Goal: Information Seeking & Learning: Learn about a topic

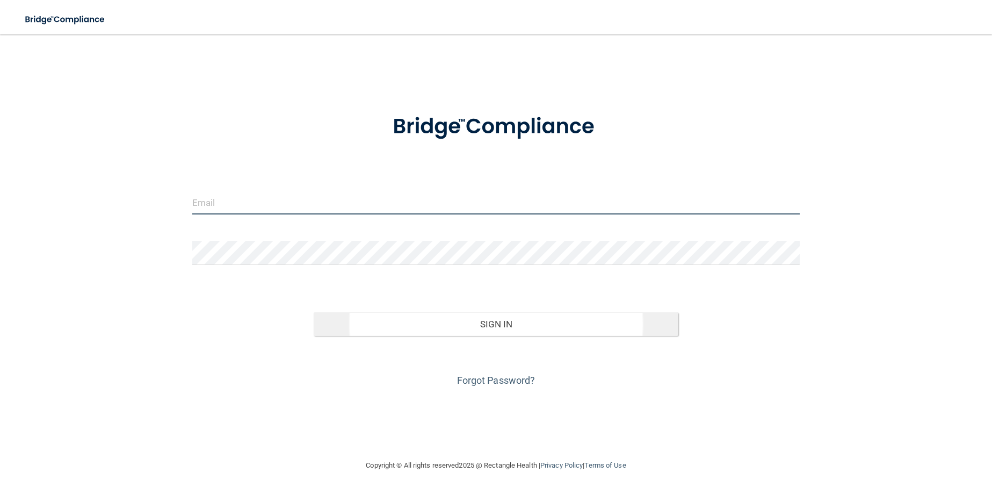
type input "[PERSON_NAME][EMAIL_ADDRESS][PERSON_NAME][DOMAIN_NAME]"
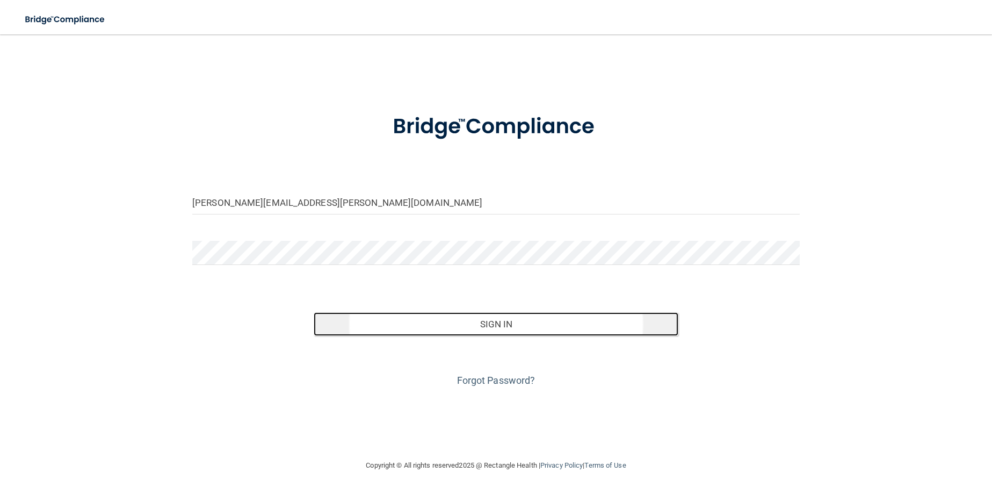
click at [501, 330] on button "Sign In" at bounding box center [496, 324] width 365 height 24
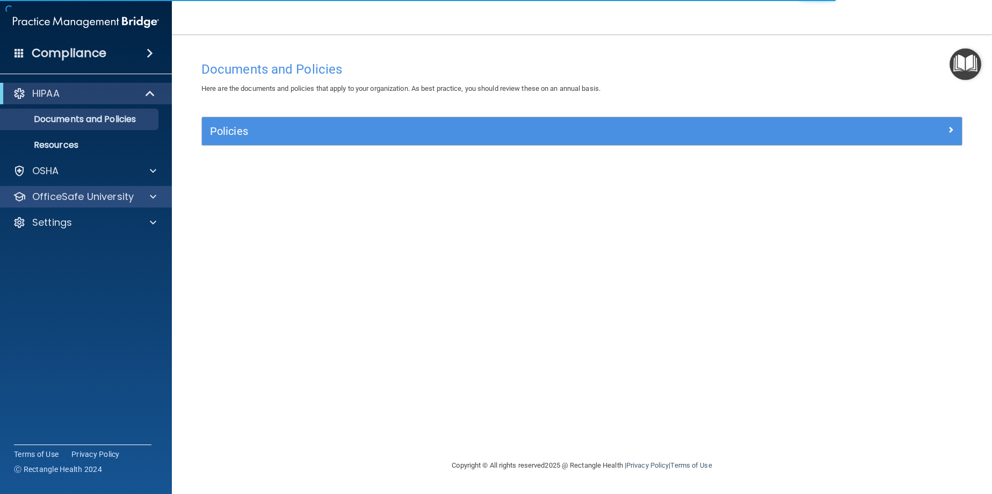
click at [71, 206] on div "OfficeSafe University" at bounding box center [86, 196] width 172 height 21
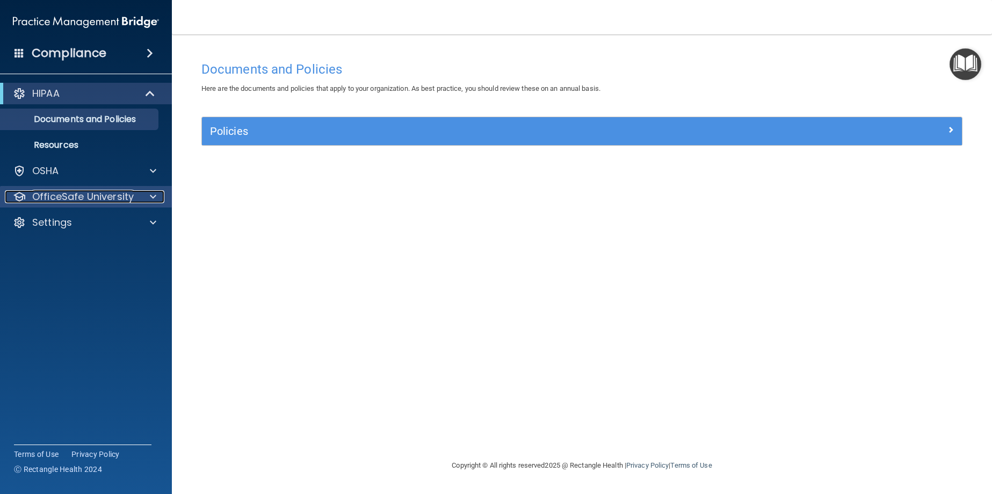
click at [112, 193] on p "OfficeSafe University" at bounding box center [83, 196] width 102 height 13
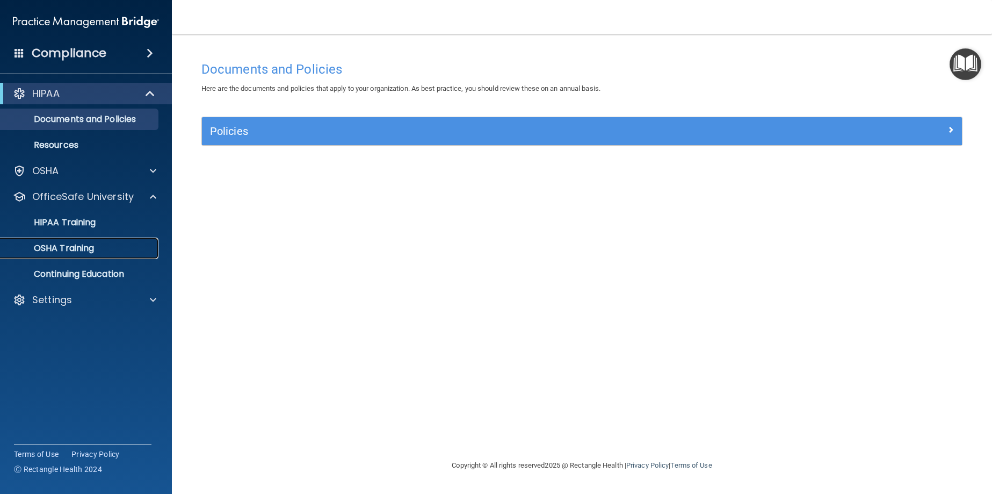
click at [73, 246] on p "OSHA Training" at bounding box center [50, 248] width 87 height 11
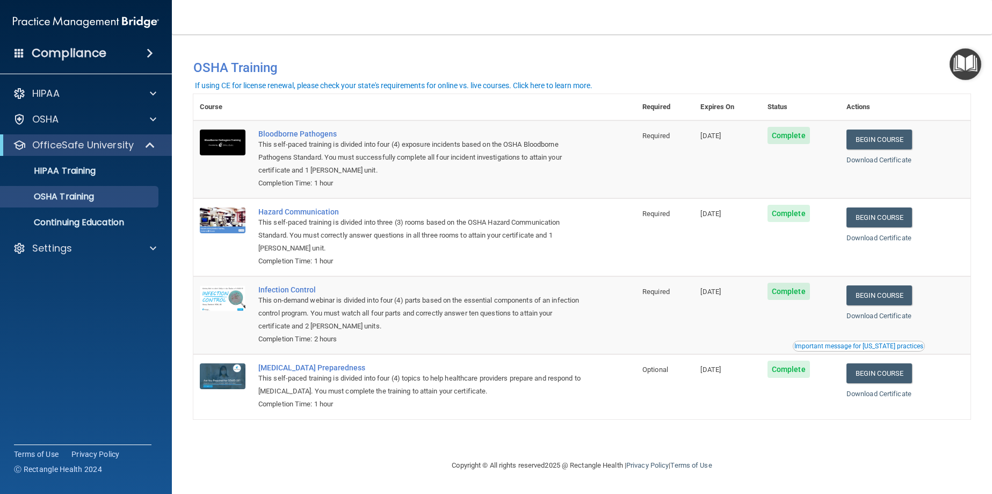
click at [121, 158] on ul "HIPAA Training OSHA Training Continuing Education" at bounding box center [86, 194] width 194 height 77
click at [111, 171] on div "HIPAA Training" at bounding box center [80, 170] width 147 height 11
